Goal: Information Seeking & Learning: Learn about a topic

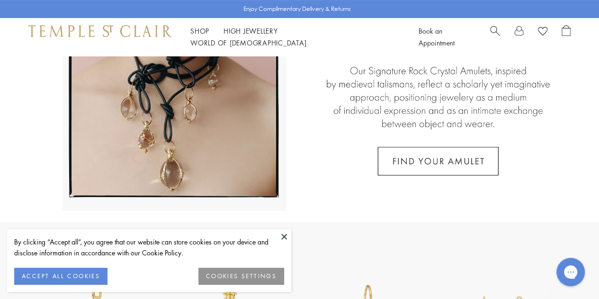
scroll to position [190, 0]
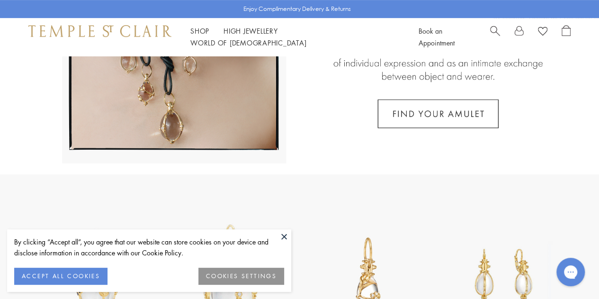
click at [285, 235] on button at bounding box center [284, 236] width 14 height 14
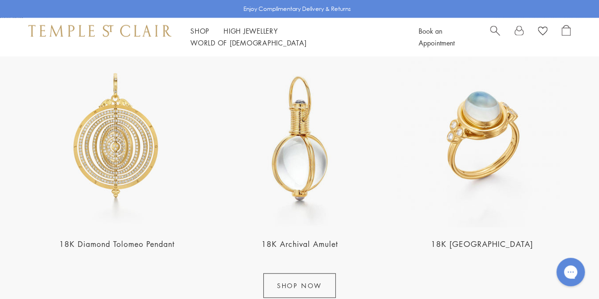
scroll to position [1042, 0]
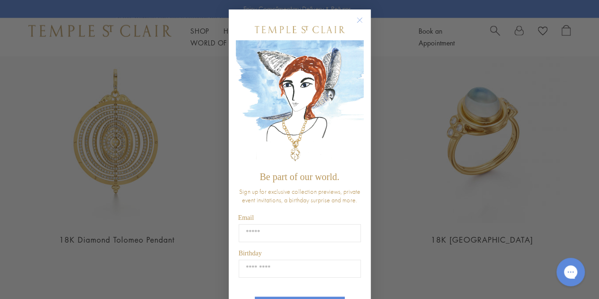
click at [355, 16] on circle "Close dialog" at bounding box center [359, 20] width 11 height 11
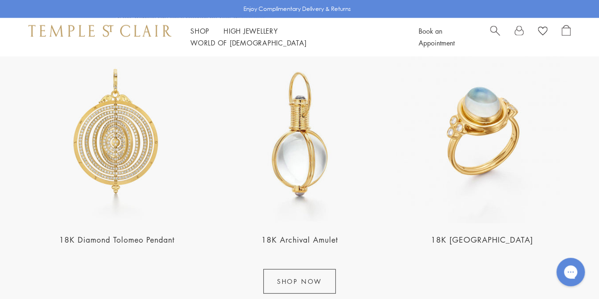
click at [129, 117] on img at bounding box center [116, 134] width 177 height 177
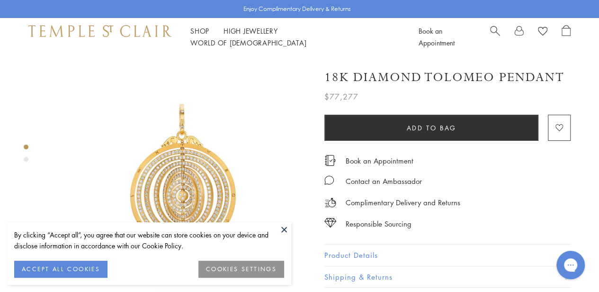
click at [280, 226] on button at bounding box center [284, 229] width 14 height 14
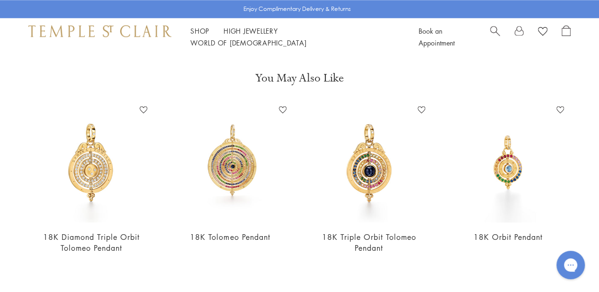
scroll to position [569, 0]
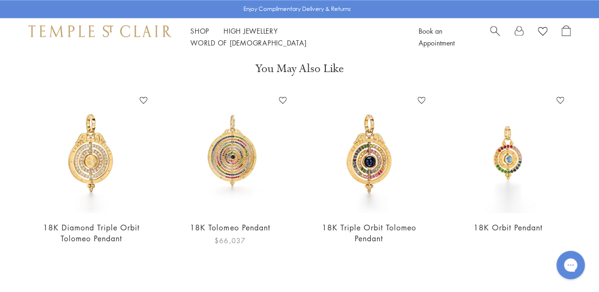
click at [244, 153] on img at bounding box center [230, 153] width 120 height 120
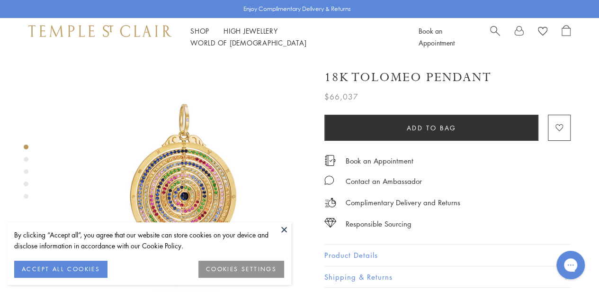
click at [281, 225] on button at bounding box center [284, 229] width 14 height 14
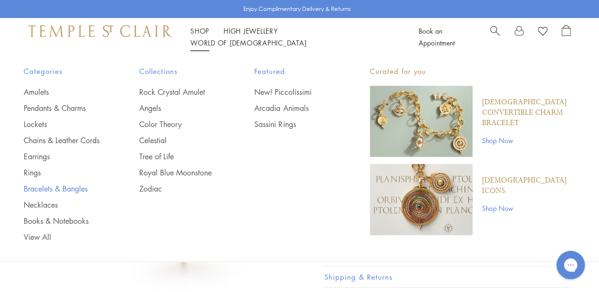
click at [52, 194] on link "Bracelets & Bangles" at bounding box center [63, 188] width 78 height 10
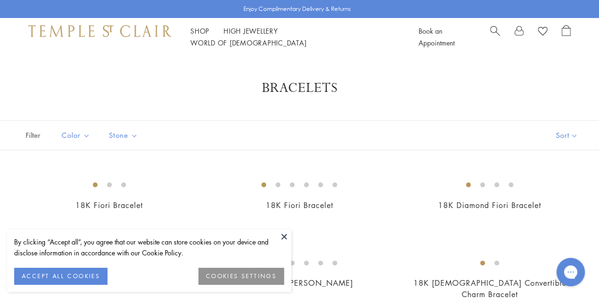
click at [285, 235] on button at bounding box center [284, 236] width 14 height 14
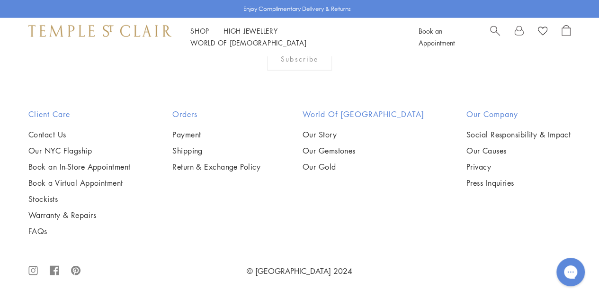
scroll to position [1753, 0]
click at [0, 0] on img at bounding box center [0, 0] width 0 height 0
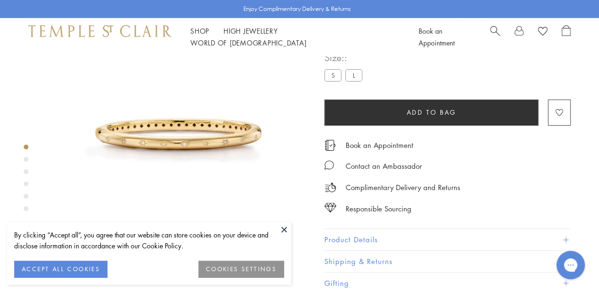
scroll to position [56, 0]
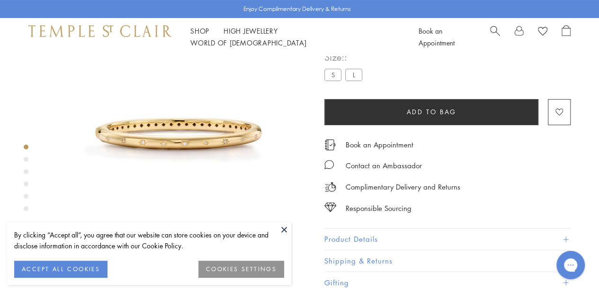
click at [283, 226] on button at bounding box center [284, 229] width 14 height 14
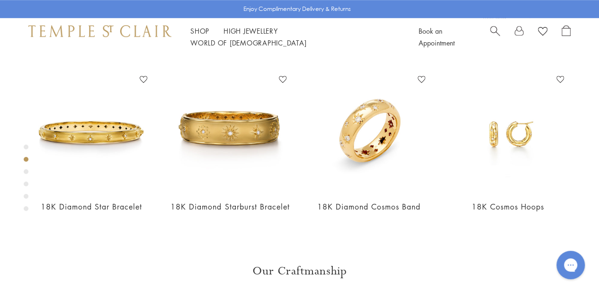
scroll to position [293, 0]
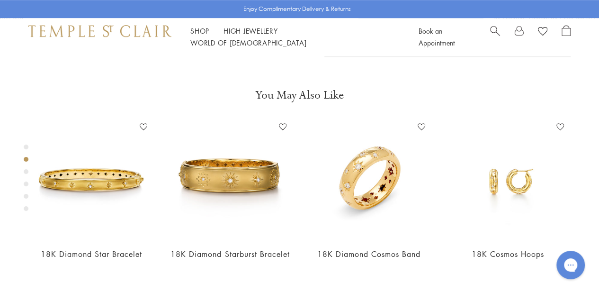
click at [424, 13] on button "Product Details" at bounding box center [448, 1] width 246 height 21
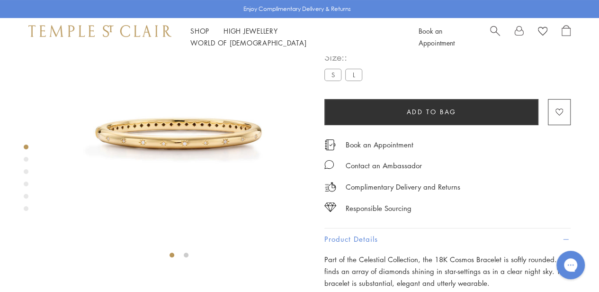
scroll to position [0, 0]
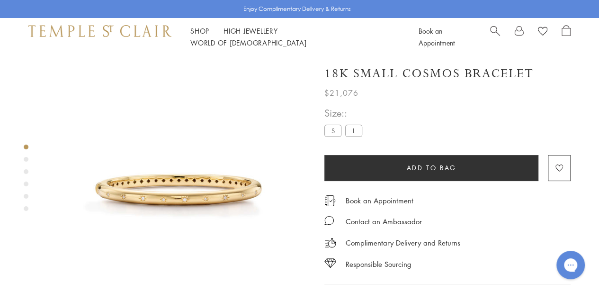
click at [493, 259] on div "Responsible Sourcing" at bounding box center [448, 259] width 246 height 21
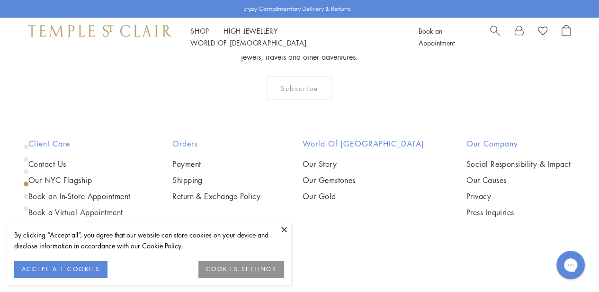
scroll to position [861, 0]
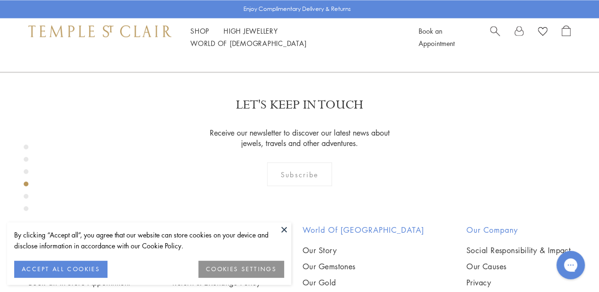
click at [276, 225] on div "By clicking “Accept all”, you agree that our website can store cookies on your …" at bounding box center [149, 253] width 284 height 63
click at [283, 228] on button at bounding box center [284, 229] width 14 height 14
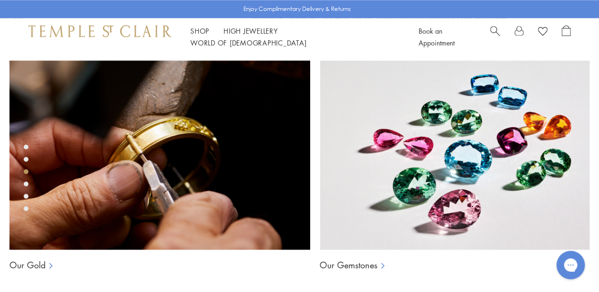
scroll to position [530, 0]
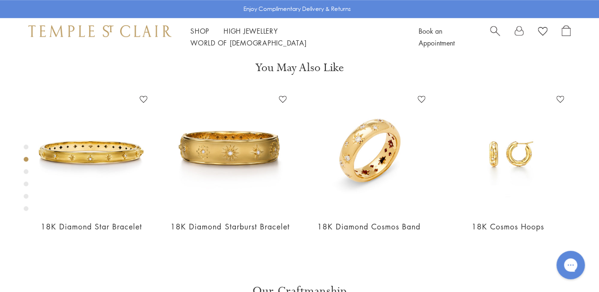
scroll to position [319, 0]
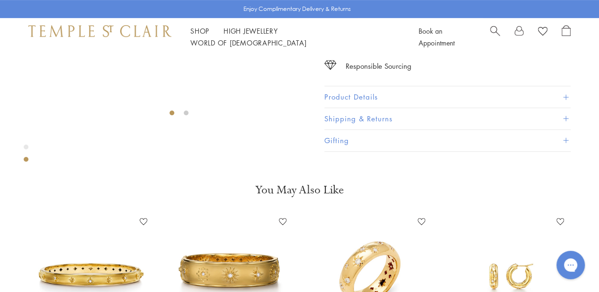
scroll to position [340, 0]
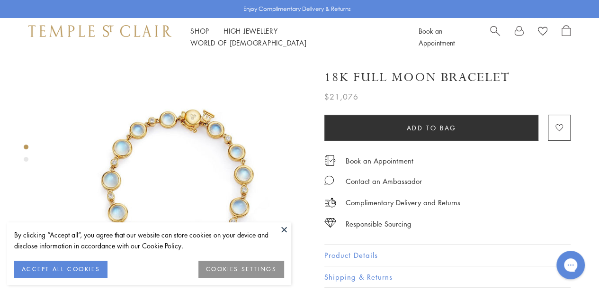
click at [284, 231] on button at bounding box center [284, 229] width 14 height 14
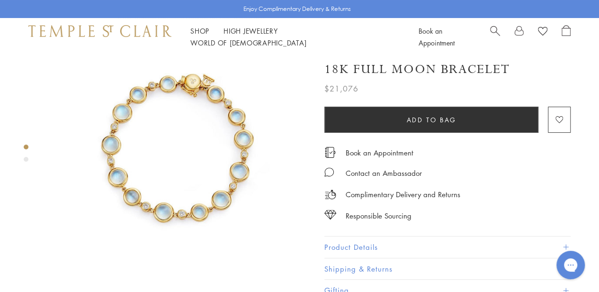
scroll to position [47, 0]
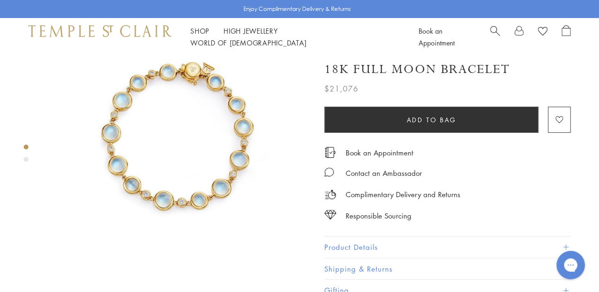
click at [464, 242] on button "Product Details" at bounding box center [448, 246] width 246 height 21
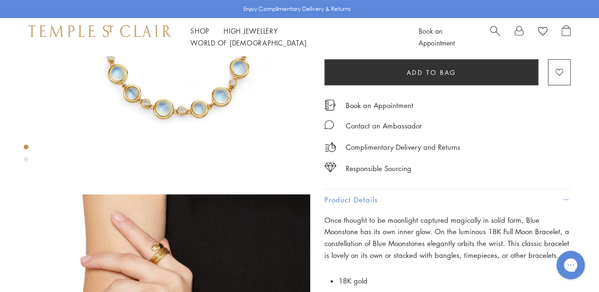
scroll to position [0, 0]
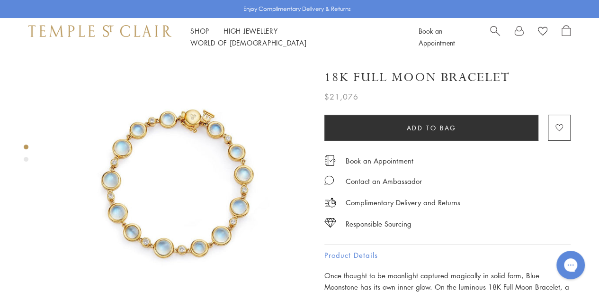
click at [449, 229] on div "18K Full Moon Bracelet $21,076 Once thought to be moonlight captured magically …" at bounding box center [448, 286] width 246 height 453
click at [239, 36] on link "High Jewellery High Jewellery" at bounding box center [251, 30] width 54 height 9
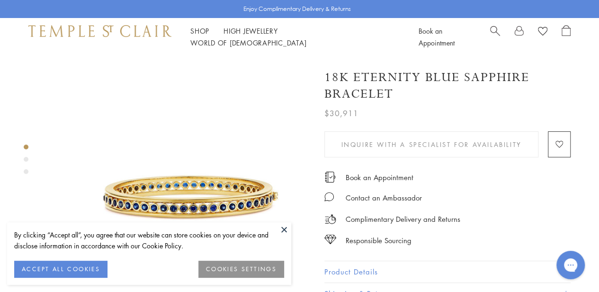
click at [283, 230] on button at bounding box center [284, 229] width 14 height 14
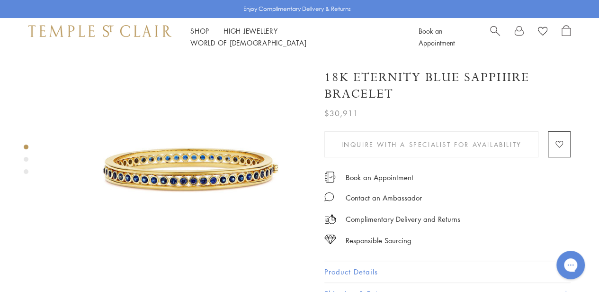
scroll to position [47, 0]
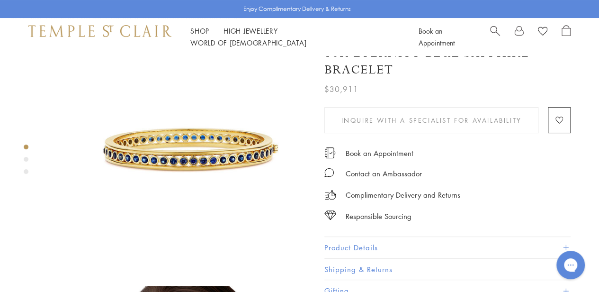
click at [497, 223] on div "18K Eternity Blue Sapphire Bracelet $30,911 The 18K Blue Sapphire Eternity Brac…" at bounding box center [448, 169] width 246 height 266
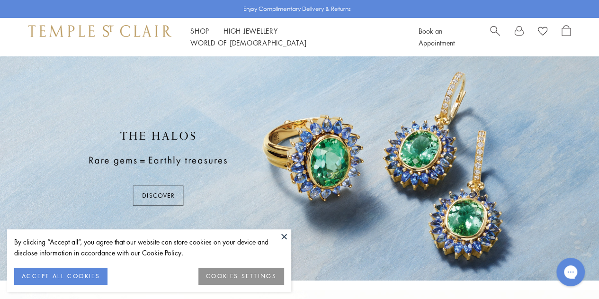
click at [287, 237] on button at bounding box center [284, 236] width 14 height 14
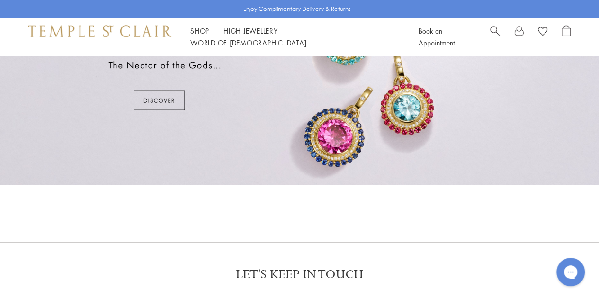
scroll to position [422, 0]
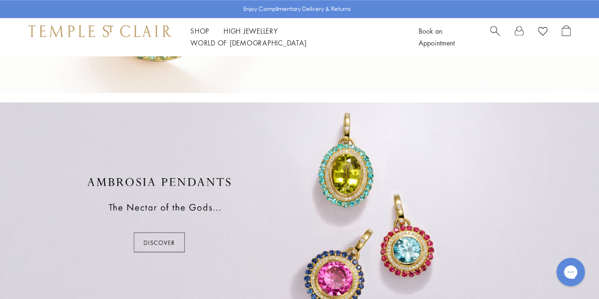
click at [358, 169] on div at bounding box center [299, 214] width 599 height 225
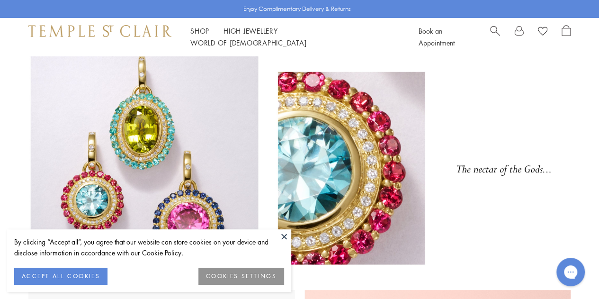
click at [281, 234] on button at bounding box center [284, 236] width 14 height 14
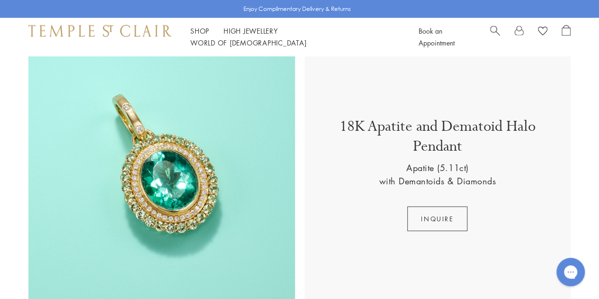
scroll to position [1096, 0]
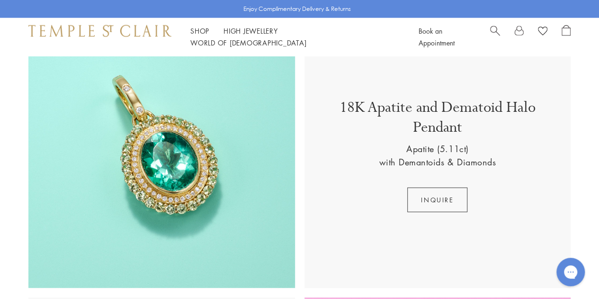
click at [0, 137] on div "18K Apatite and Dematoid Halo Pendant Apatite (5.11ct) with Demantoids & Diamon…" at bounding box center [299, 155] width 599 height 267
